Goal: Task Accomplishment & Management: Manage account settings

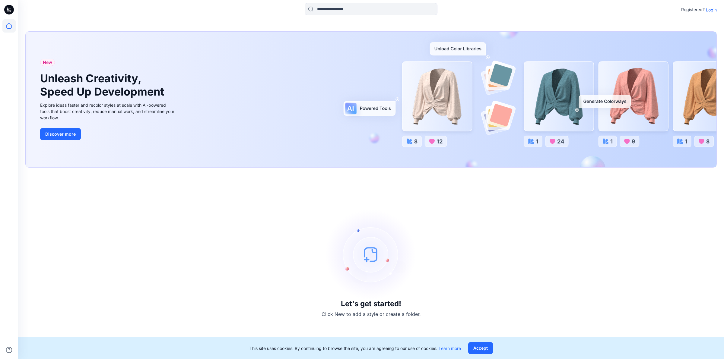
click at [3, 20] on div at bounding box center [8, 25] width 13 height 13
click at [13, 26] on icon at bounding box center [8, 25] width 13 height 13
click at [12, 30] on icon at bounding box center [8, 25] width 13 height 13
click at [11, 27] on icon at bounding box center [8, 25] width 13 height 13
click at [8, 25] on icon at bounding box center [8, 25] width 13 height 13
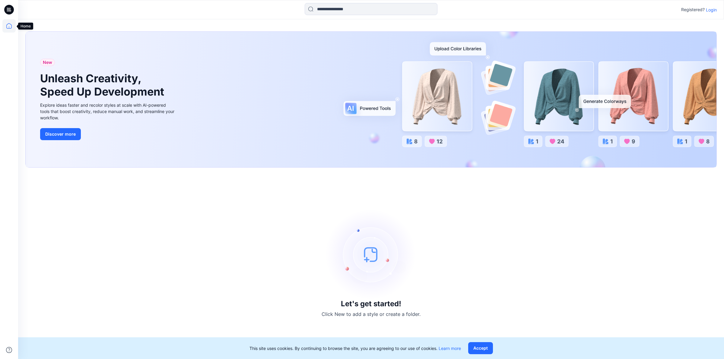
click at [8, 8] on icon at bounding box center [9, 8] width 3 height 0
click at [713, 11] on p "Login" at bounding box center [710, 10] width 11 height 6
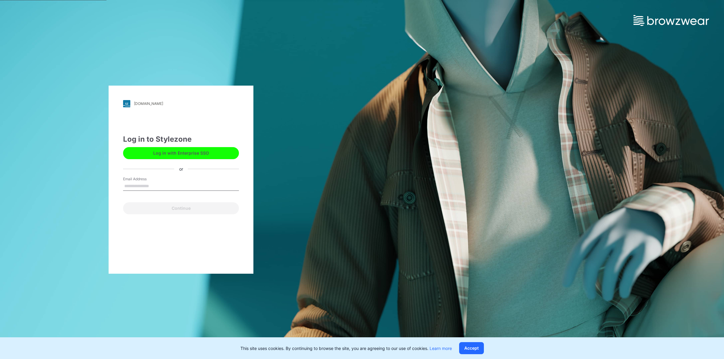
click at [201, 152] on button "Log in with Enterprise SSO" at bounding box center [181, 153] width 116 height 12
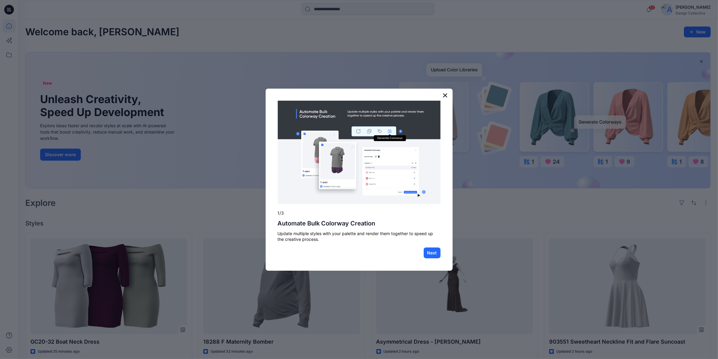
click at [444, 93] on button "×" at bounding box center [445, 95] width 6 height 10
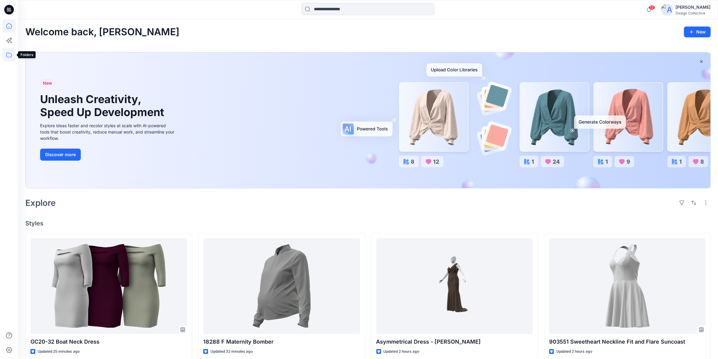
click at [5, 55] on icon at bounding box center [8, 54] width 13 height 13
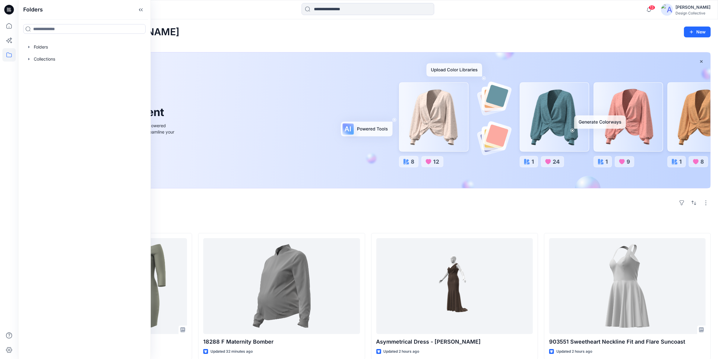
click at [220, 180] on div "New Unleash Creativity, Speed Up Development Explore ideas faster and recolor s…" at bounding box center [368, 120] width 685 height 136
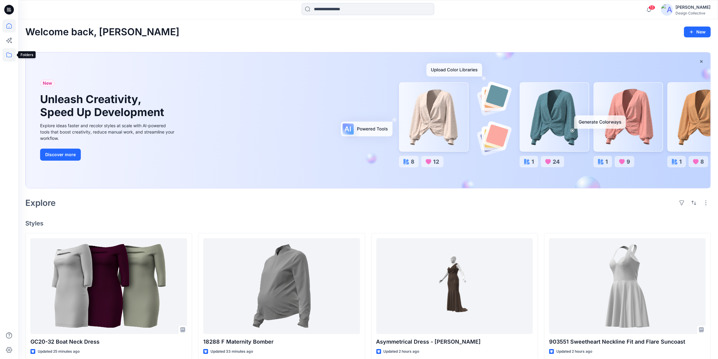
click at [9, 54] on icon at bounding box center [8, 54] width 13 height 13
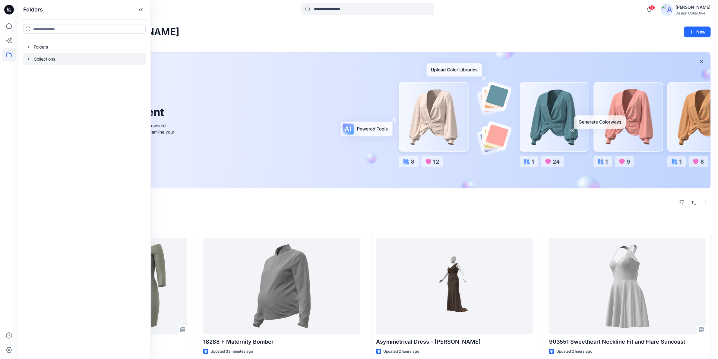
click at [30, 61] on icon "button" at bounding box center [29, 59] width 5 height 5
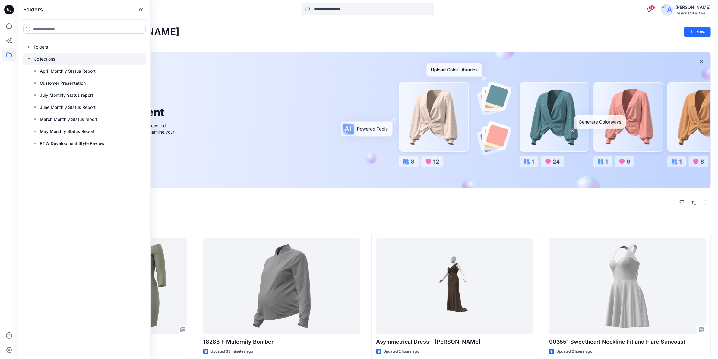
click at [44, 58] on div at bounding box center [84, 59] width 123 height 12
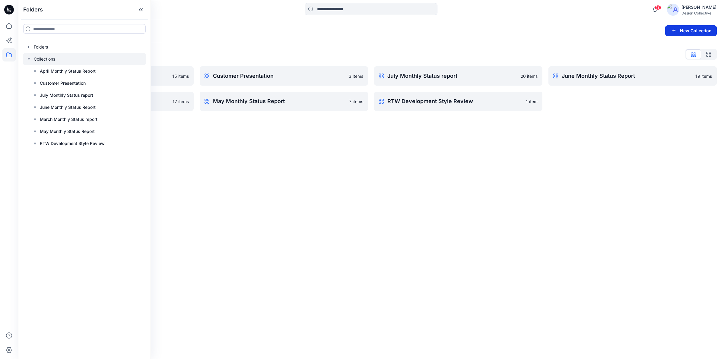
click at [677, 33] on icon "button" at bounding box center [673, 30] width 7 height 7
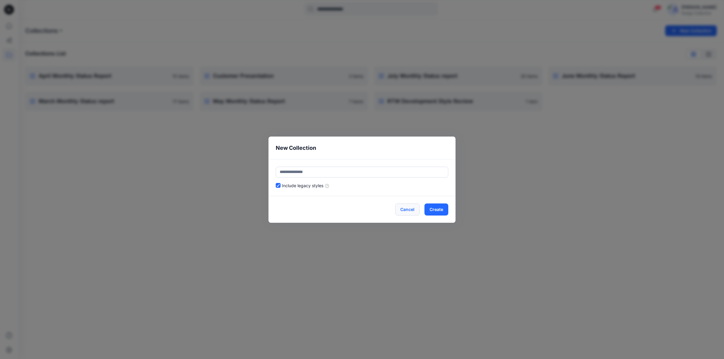
click at [414, 212] on button "Cancel" at bounding box center [407, 209] width 24 height 12
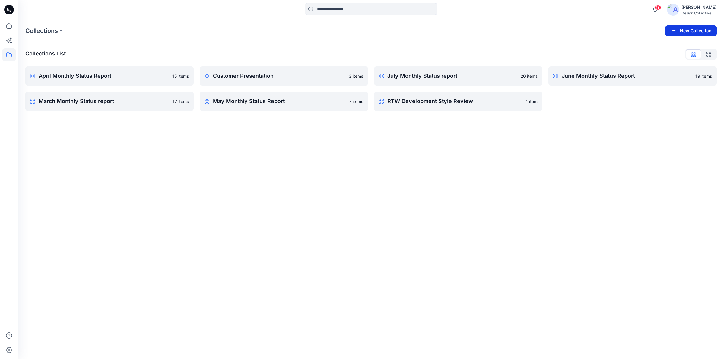
click at [688, 32] on button "New Collection" at bounding box center [691, 30] width 52 height 11
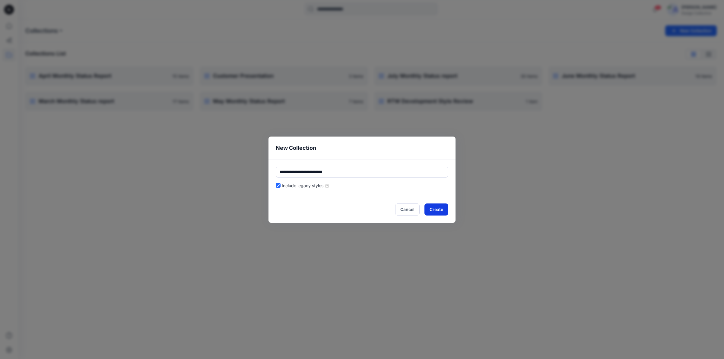
type input "**********"
click at [433, 208] on button "Create" at bounding box center [436, 209] width 24 height 12
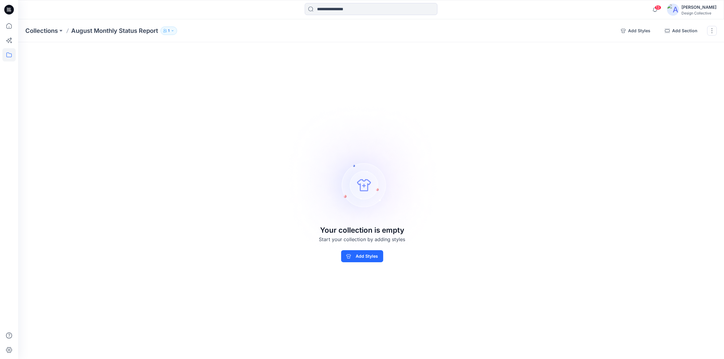
click at [172, 30] on icon "button" at bounding box center [173, 31] width 4 height 4
click at [232, 50] on icon "Manage users" at bounding box center [230, 48] width 5 height 5
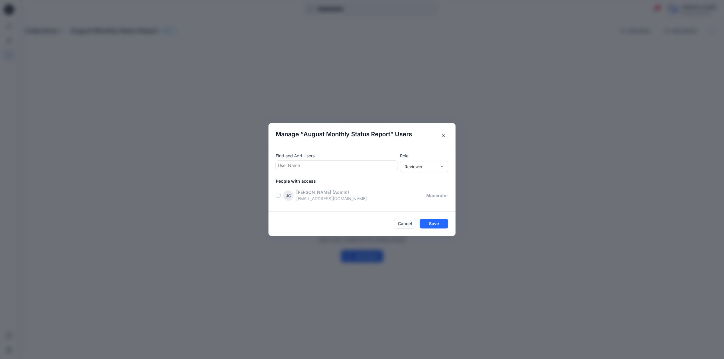
click at [302, 166] on div at bounding box center [337, 166] width 118 height 8
type input "*****"
click at [311, 179] on p "[PERSON_NAME]" at bounding box center [306, 181] width 34 height 8
click at [433, 168] on div "Reviewer" at bounding box center [420, 166] width 32 height 6
click at [421, 197] on div "Moderator" at bounding box center [424, 199] width 46 height 11
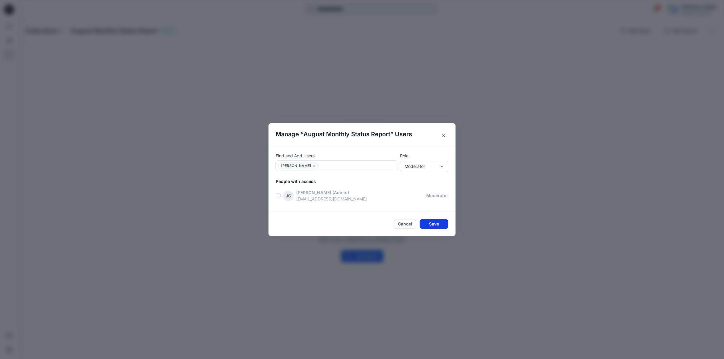
click at [430, 222] on button "Save" at bounding box center [433, 224] width 29 height 10
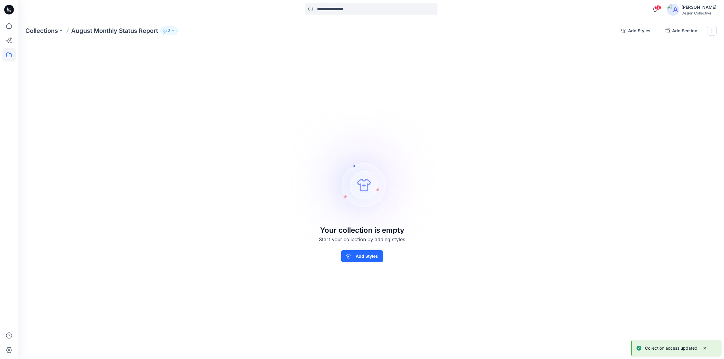
click at [172, 34] on button "2" at bounding box center [168, 31] width 17 height 8
click at [229, 49] on icon "Manage users" at bounding box center [230, 48] width 5 height 5
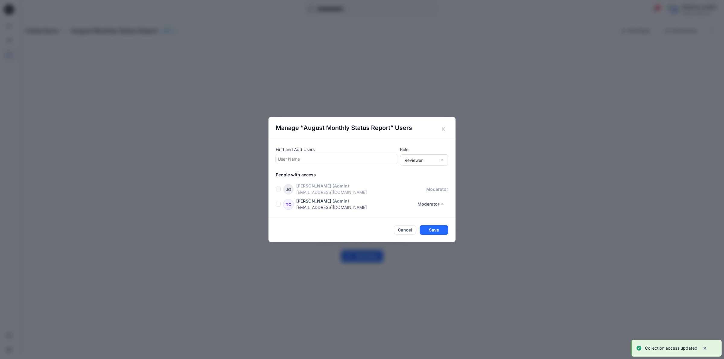
click at [334, 155] on div "User Name" at bounding box center [336, 159] width 120 height 9
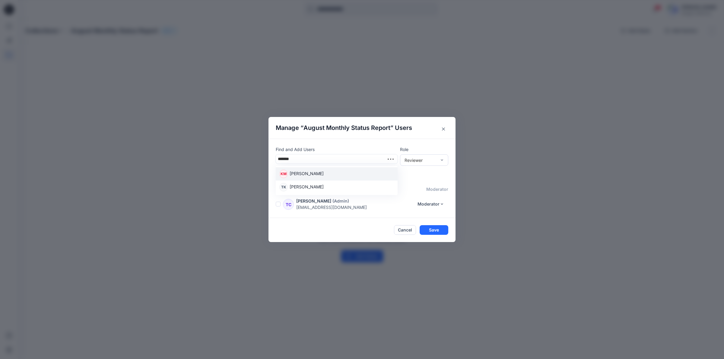
type input "********"
click at [323, 173] on p "[PERSON_NAME]" at bounding box center [306, 174] width 34 height 8
click at [424, 159] on div "Reviewer" at bounding box center [420, 160] width 32 height 6
click at [424, 182] on div "Contributor" at bounding box center [424, 182] width 46 height 11
click at [430, 225] on footer "Cancel Save" at bounding box center [361, 230] width 187 height 24
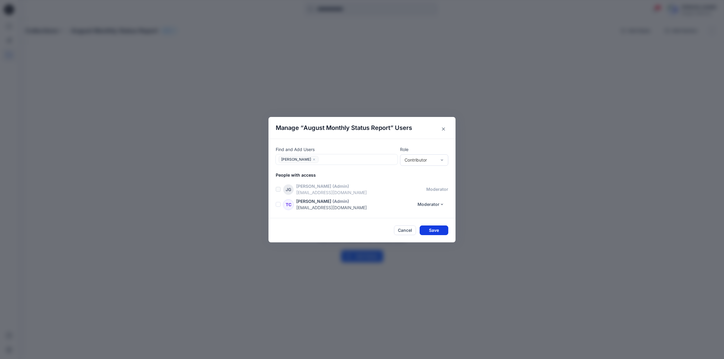
click at [431, 229] on button "Save" at bounding box center [433, 231] width 29 height 10
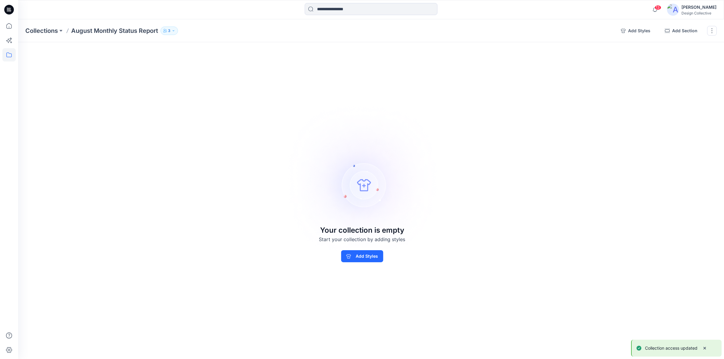
click at [175, 33] on button "3" at bounding box center [168, 31] width 17 height 8
click at [221, 49] on span "3" at bounding box center [222, 48] width 2 height 7
click at [226, 50] on button "Manage users" at bounding box center [231, 49] width 10 height 10
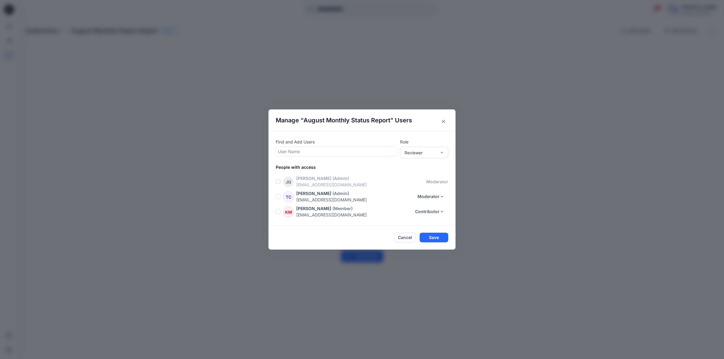
drag, startPoint x: 371, startPoint y: 155, endPoint x: 376, endPoint y: 153, distance: 4.9
click at [372, 154] on div at bounding box center [337, 152] width 118 height 8
type input "*****"
click at [431, 159] on div "Find and Add Users User Name Role Reviewer People with access [PERSON_NAME] (Ad…" at bounding box center [361, 178] width 187 height 94
click at [428, 155] on div "Reviewer" at bounding box center [420, 153] width 32 height 6
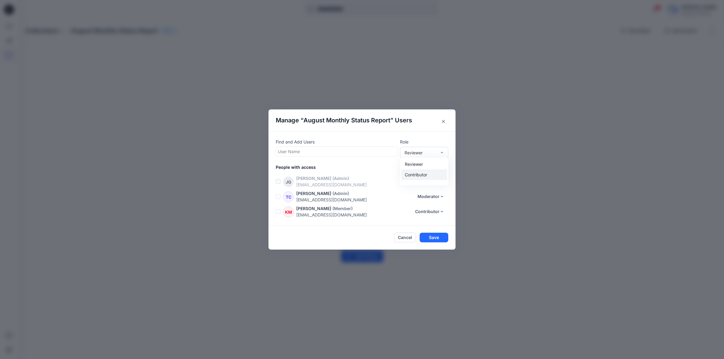
click at [424, 171] on div "Contributor" at bounding box center [424, 174] width 46 height 11
click at [435, 239] on button "Save" at bounding box center [433, 238] width 29 height 10
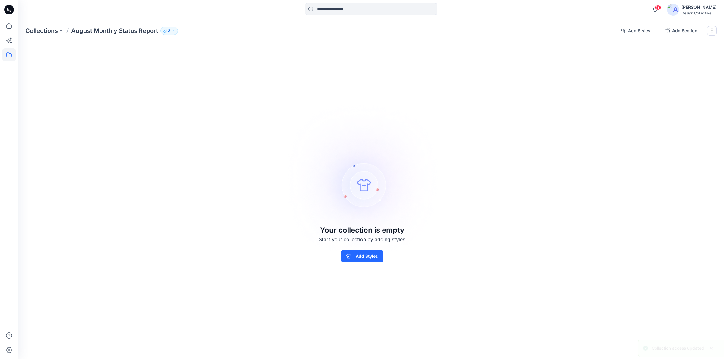
click at [431, 239] on div "Your collection is empty Start your collection by adding styles Add Styles" at bounding box center [362, 243] width 169 height 37
click at [133, 30] on p "August Monthly Status Report" at bounding box center [114, 31] width 87 height 8
click at [171, 30] on button "3" at bounding box center [168, 31] width 17 height 8
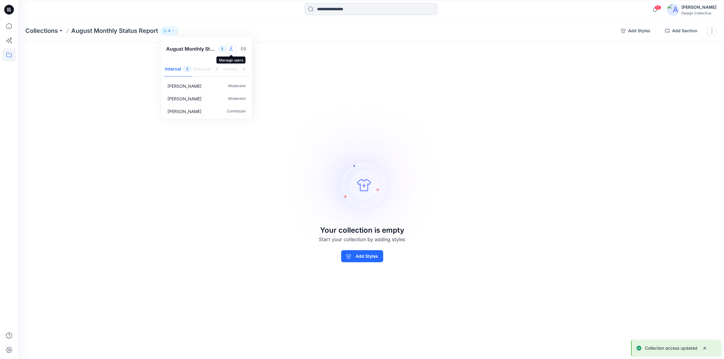
click at [227, 44] on button "Manage users" at bounding box center [231, 49] width 10 height 10
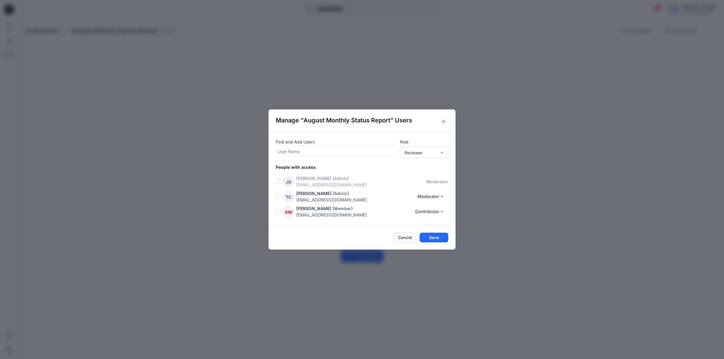
click at [362, 149] on div at bounding box center [337, 152] width 118 height 8
type input "*****"
click at [325, 167] on div "CN [PERSON_NAME] [PERSON_NAME]" at bounding box center [336, 166] width 115 height 8
click at [432, 151] on div "Reviewer" at bounding box center [420, 152] width 32 height 6
click at [424, 170] on div "Contributor" at bounding box center [424, 174] width 46 height 11
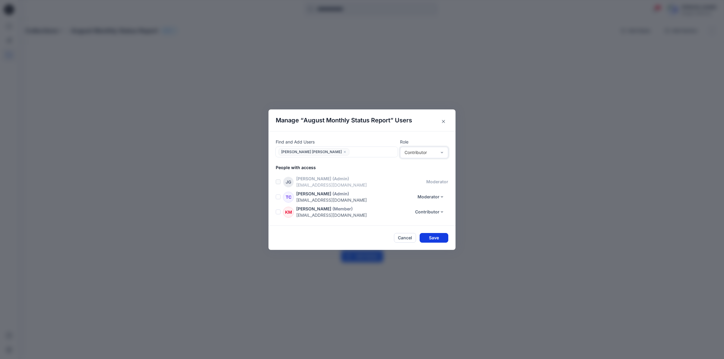
click at [436, 235] on button "Save" at bounding box center [433, 238] width 29 height 10
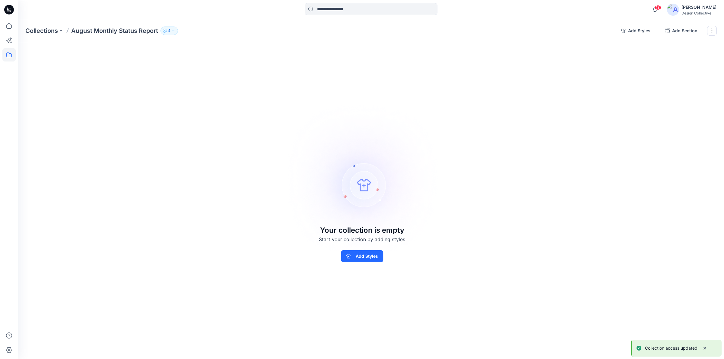
click at [140, 27] on p "August Monthly Status Report" at bounding box center [114, 31] width 87 height 8
click at [172, 30] on icon "button" at bounding box center [174, 31] width 4 height 4
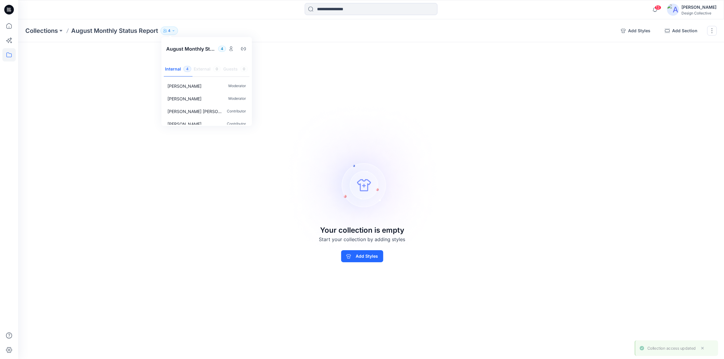
click at [389, 49] on div "Collections August Monthly Status Report [DATE] Monthly Status Report 4 Interna…" at bounding box center [370, 189] width 705 height 340
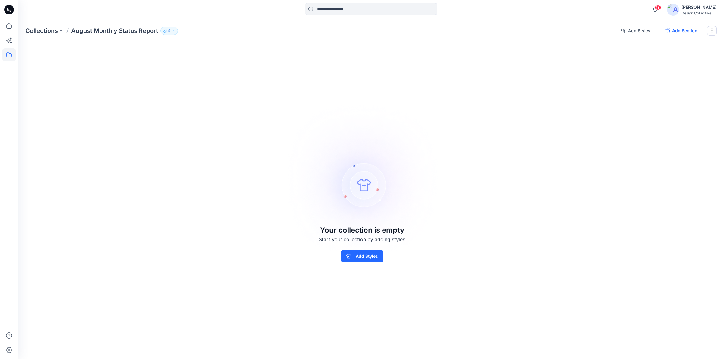
click at [690, 33] on button "Add Section" at bounding box center [681, 31] width 42 height 10
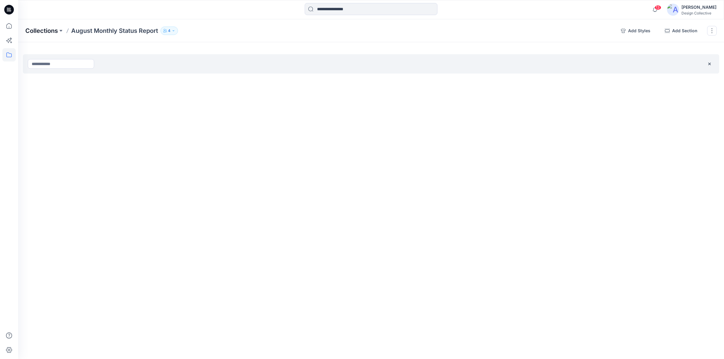
click at [40, 32] on p "Collections" at bounding box center [41, 31] width 33 height 8
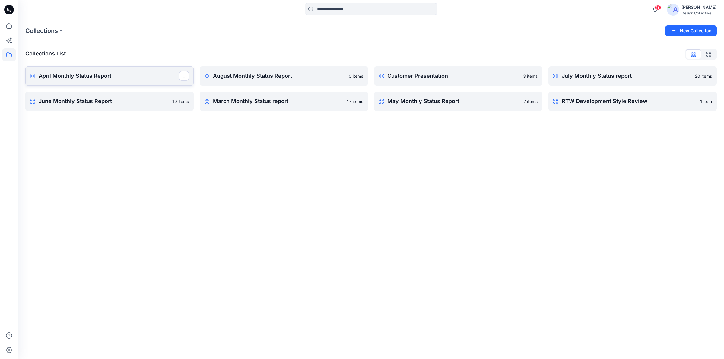
click at [67, 77] on p "April Monthly Status Report" at bounding box center [109, 76] width 140 height 8
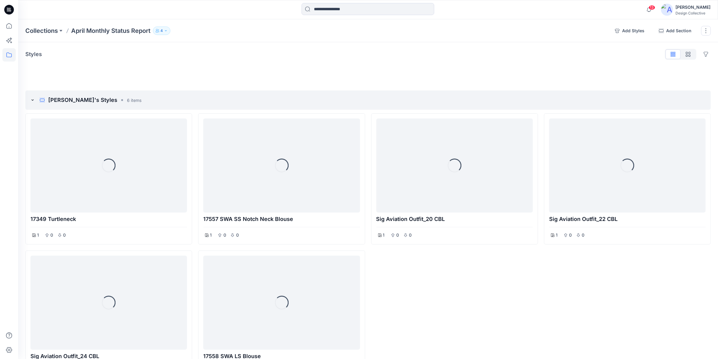
click at [95, 31] on p "April Monthly Status Report" at bounding box center [110, 31] width 79 height 8
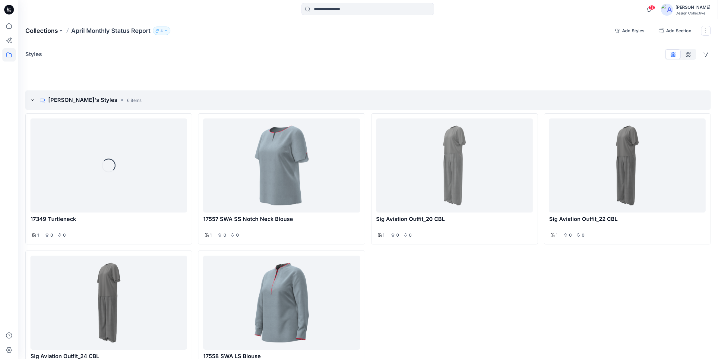
click at [55, 27] on p "Collections" at bounding box center [41, 31] width 33 height 8
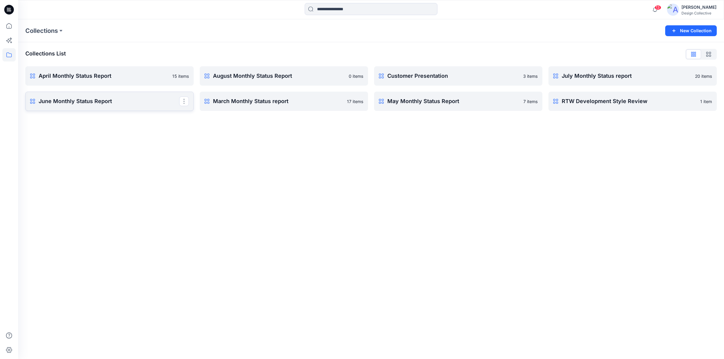
click at [93, 98] on p "June Monthly Status Report" at bounding box center [109, 101] width 140 height 8
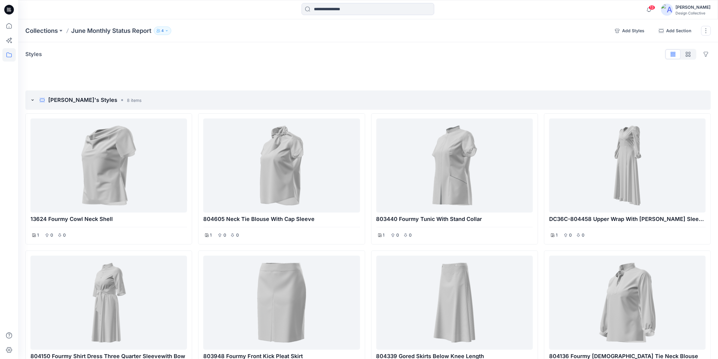
click at [49, 36] on div "Collections June Monthly Status Report 4 Add Styles Add Section Rename Collecti…" at bounding box center [368, 30] width 700 height 23
drag, startPoint x: 63, startPoint y: 32, endPoint x: 59, endPoint y: 32, distance: 4.5
click at [59, 32] on button at bounding box center [61, 31] width 6 height 8
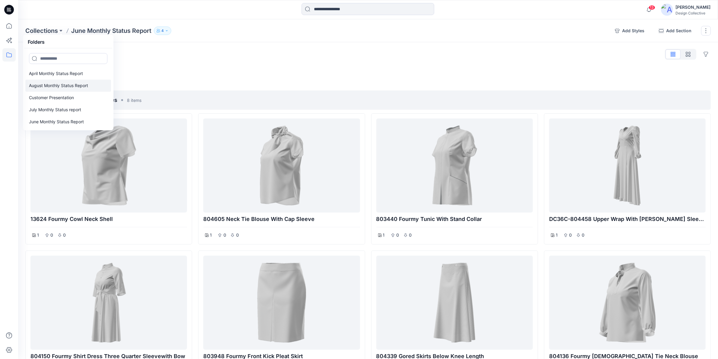
click at [47, 88] on p "August Monthly Status Report" at bounding box center [58, 85] width 59 height 7
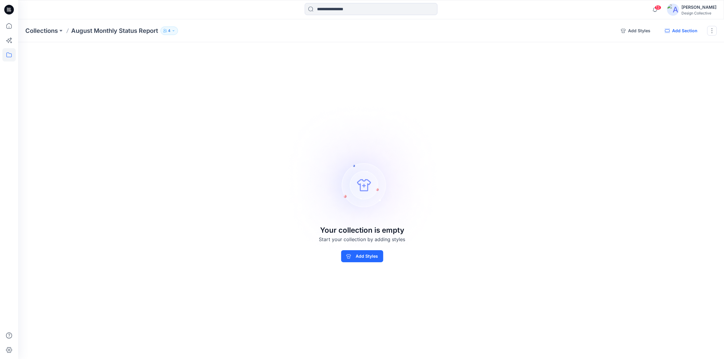
click at [686, 33] on button "Add Section" at bounding box center [681, 31] width 42 height 10
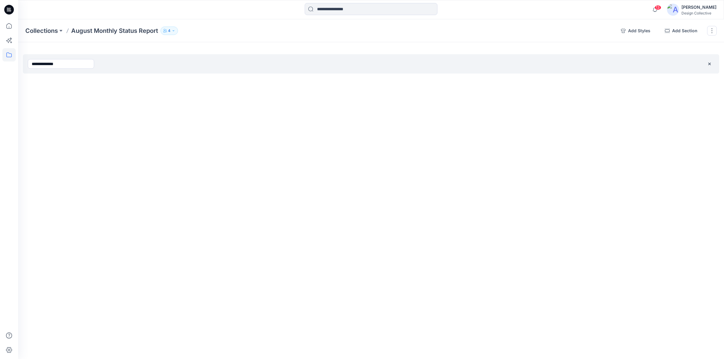
type input "**********"
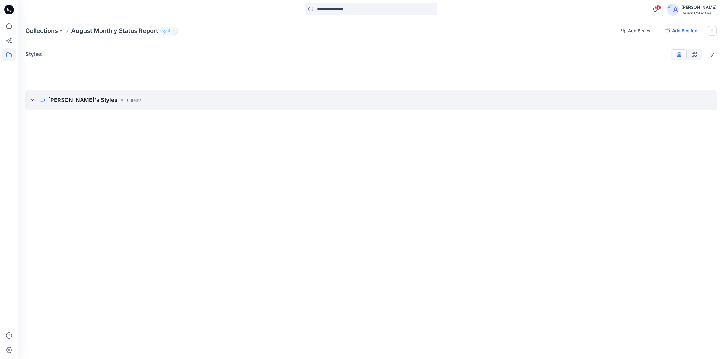
drag, startPoint x: 639, startPoint y: 31, endPoint x: 672, endPoint y: 30, distance: 33.8
click at [640, 13] on div "13 Notifications [PERSON_NAME] created 2 new colorways for 1 style. 25 minutes …" at bounding box center [362, 179] width 724 height 359
click at [677, 34] on button "Add Section" at bounding box center [681, 31] width 42 height 10
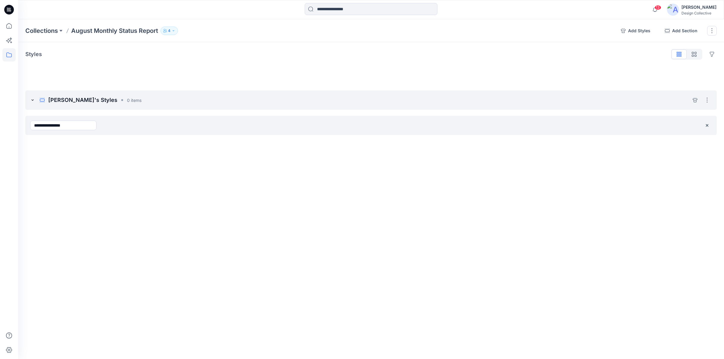
type input "**********"
click at [539, 24] on div "Collections August Monthly Status Report 4 Add Styles Add Section Rename Collec…" at bounding box center [370, 30] width 705 height 23
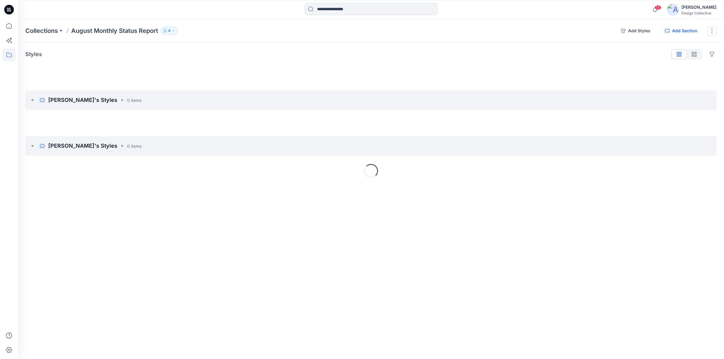
click at [689, 27] on button "Add Section" at bounding box center [681, 31] width 42 height 10
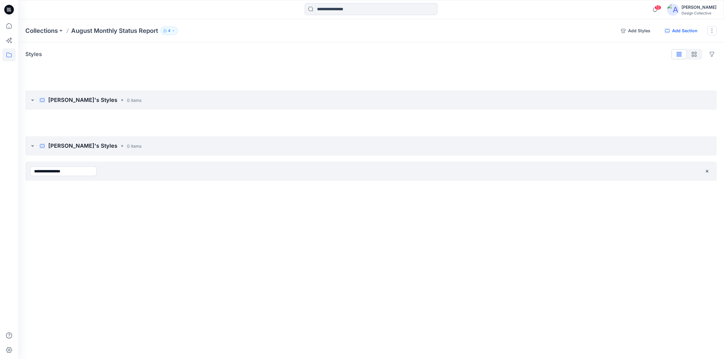
type input "**********"
click at [680, 32] on button "Add Section" at bounding box center [681, 31] width 42 height 10
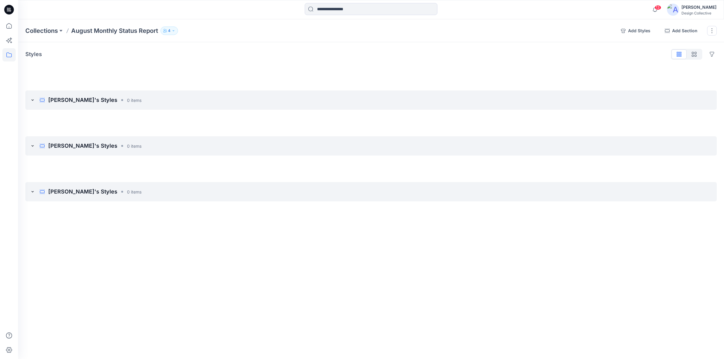
drag, startPoint x: 679, startPoint y: 29, endPoint x: 670, endPoint y: 96, distance: 66.9
click at [679, 29] on button "Add Section" at bounding box center [681, 31] width 42 height 10
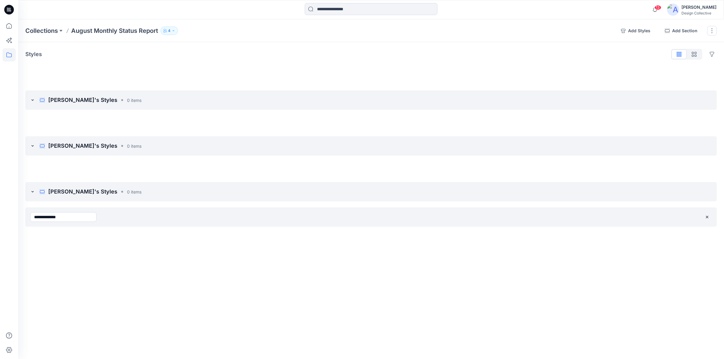
type input "**********"
